Goal: Information Seeking & Learning: Understand process/instructions

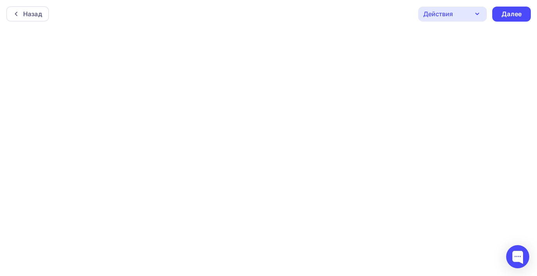
click at [320, 21] on div "Назад Действия Отправить тестовое письмо Предпросмотр Сохранить в Мои шаблоны В…" at bounding box center [268, 14] width 537 height 28
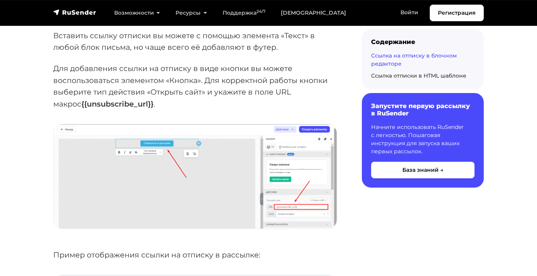
scroll to position [913, 0]
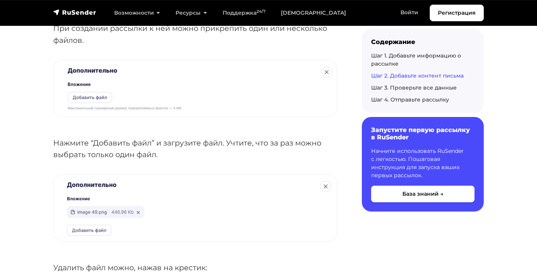
scroll to position [3248, 0]
